Goal: Answer question/provide support: Share knowledge or assist other users

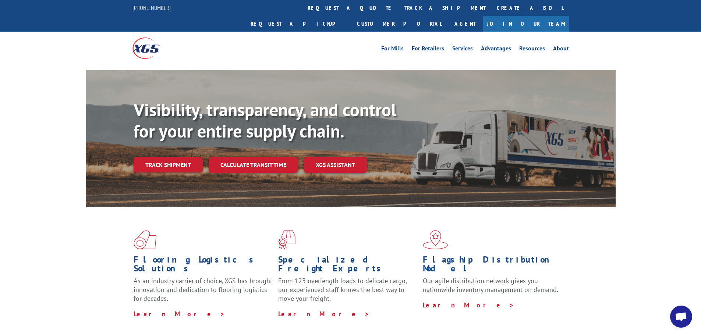
click at [684, 309] on span "Open chat" at bounding box center [682, 317] width 22 height 22
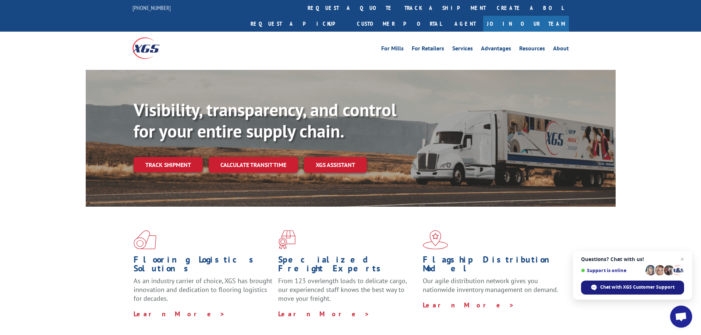
click at [630, 291] on span "Chat with XGS Customer Support" at bounding box center [638, 287] width 74 height 7
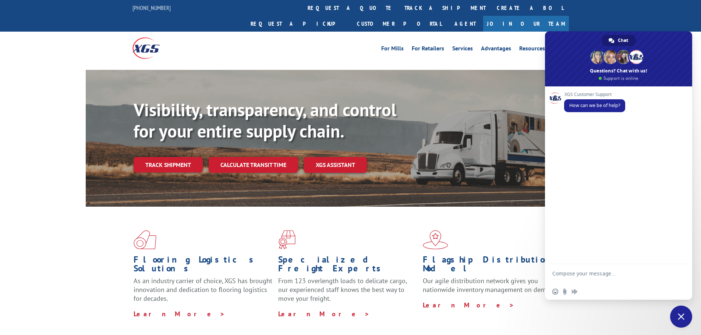
click at [605, 278] on textarea "Compose your message..." at bounding box center [611, 277] width 116 height 13
type textarea "HI"
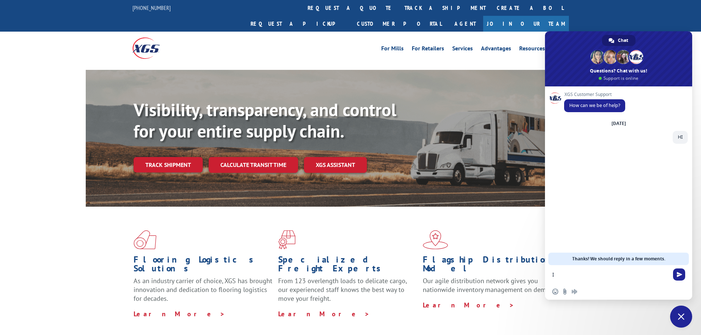
type textarea "I"
type textarea "mORNING"
type textarea "I need the POD for this please"
type textarea "17549647"
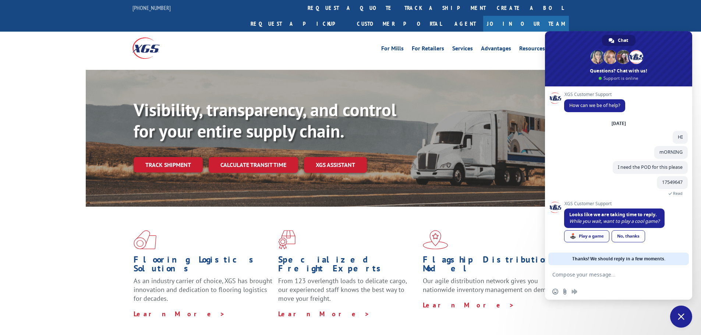
click at [595, 239] on div "🕹️ Play a game" at bounding box center [586, 237] width 45 height 12
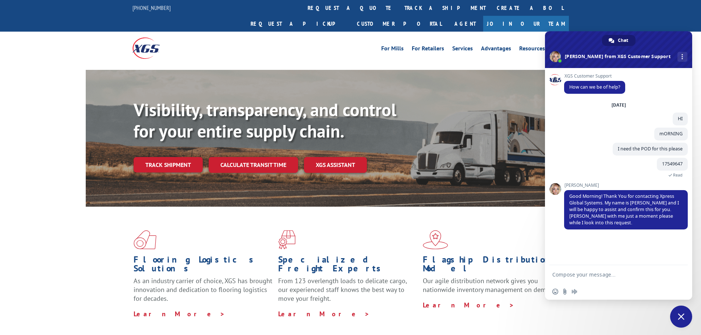
click at [598, 280] on form at bounding box center [611, 275] width 116 height 20
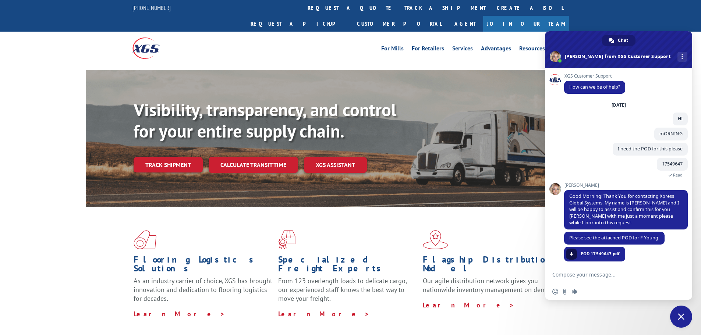
scroll to position [5, 0]
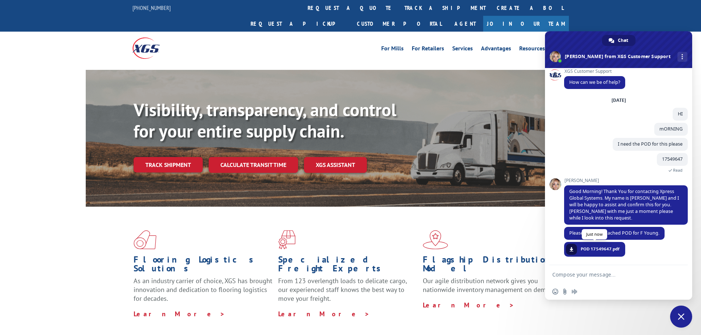
click at [600, 252] on span "POD 17549647.pdf" at bounding box center [600, 249] width 39 height 7
click at [576, 251] on link at bounding box center [571, 249] width 11 height 11
click at [600, 277] on textarea "Compose your message..." at bounding box center [611, 275] width 116 height 7
type textarea "Thanks"
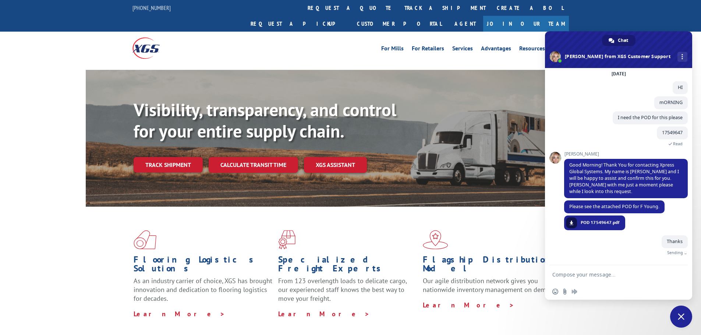
scroll to position [23, 0]
